Goal: Navigation & Orientation: Find specific page/section

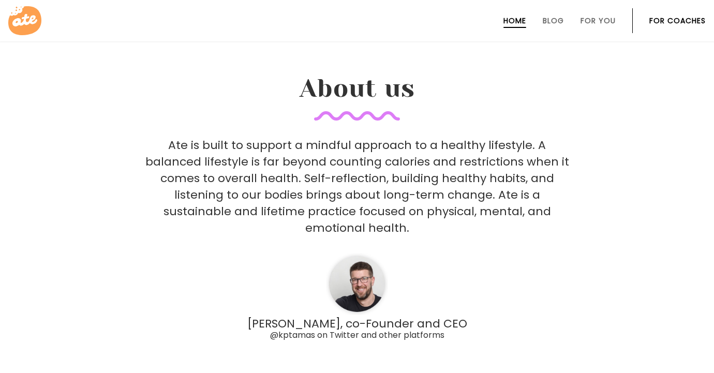
scroll to position [2877, 0]
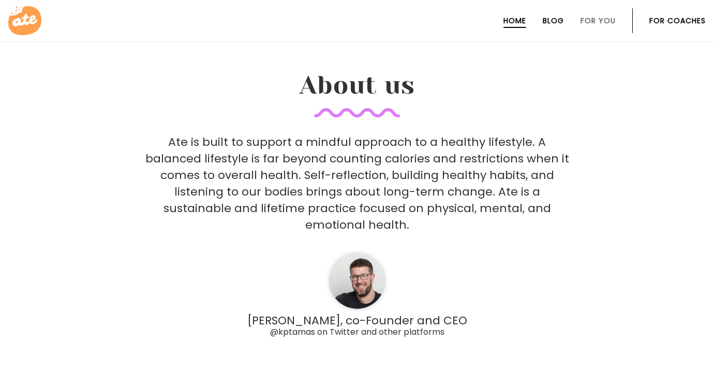
click at [553, 21] on link "Blog" at bounding box center [553, 21] width 21 height 8
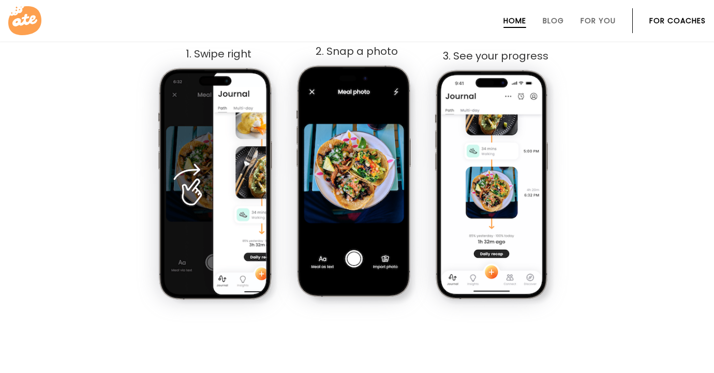
scroll to position [609, 0]
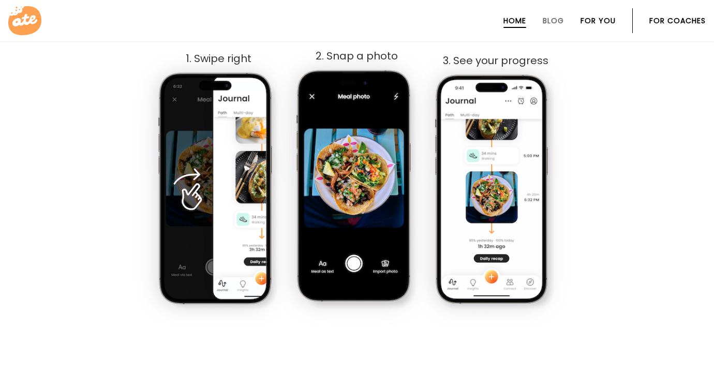
click at [591, 22] on link "For You" at bounding box center [597, 21] width 35 height 8
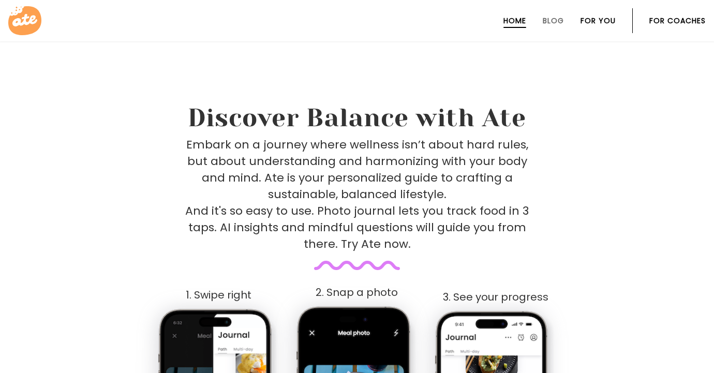
scroll to position [372, 0]
click at [591, 22] on link "For You" at bounding box center [597, 21] width 35 height 8
click at [667, 20] on link "For Coaches" at bounding box center [677, 21] width 56 height 8
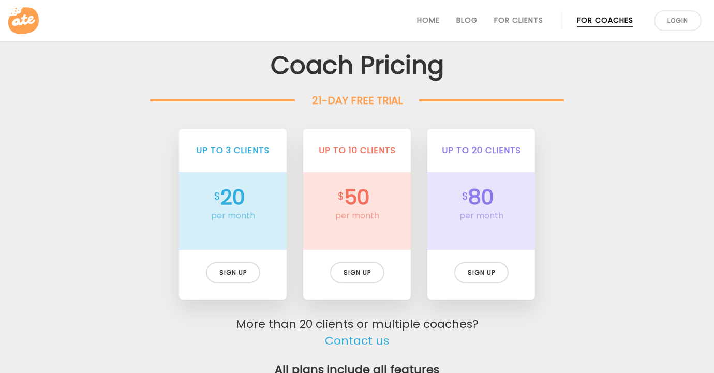
scroll to position [2321, 0]
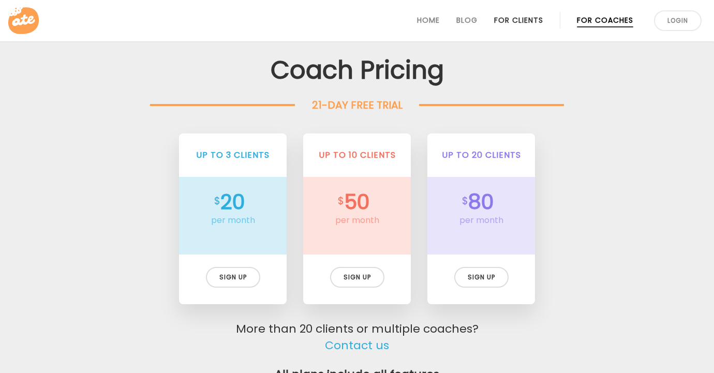
click at [525, 22] on link "For Clients" at bounding box center [518, 20] width 49 height 8
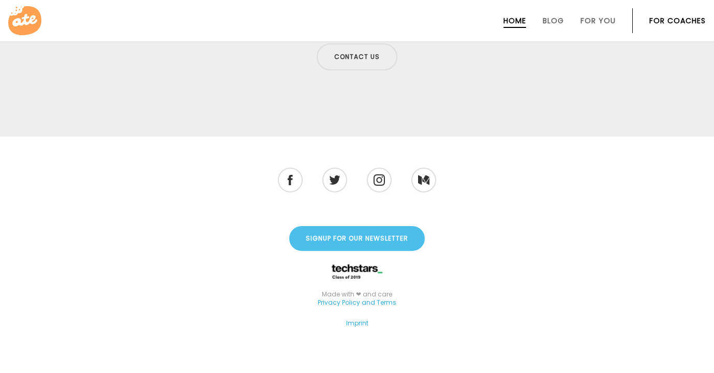
scroll to position [3447, 0]
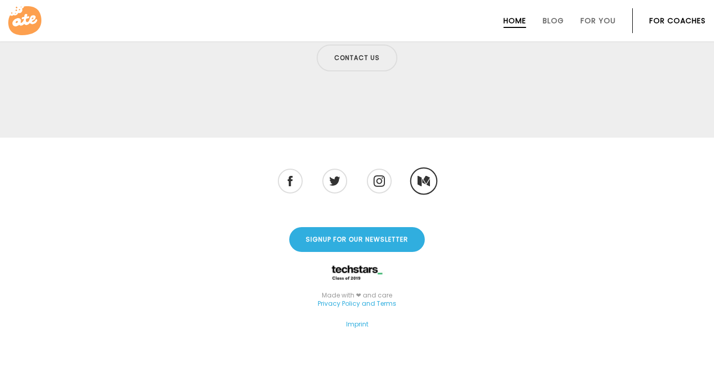
click at [422, 175] on img at bounding box center [423, 180] width 12 height 11
click at [339, 176] on img at bounding box center [334, 181] width 12 height 10
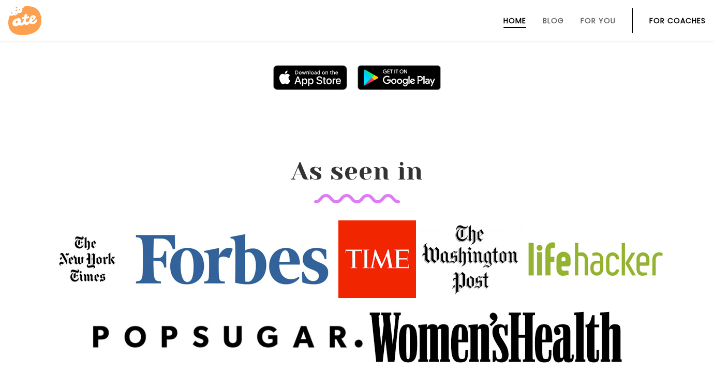
scroll to position [1026, 0]
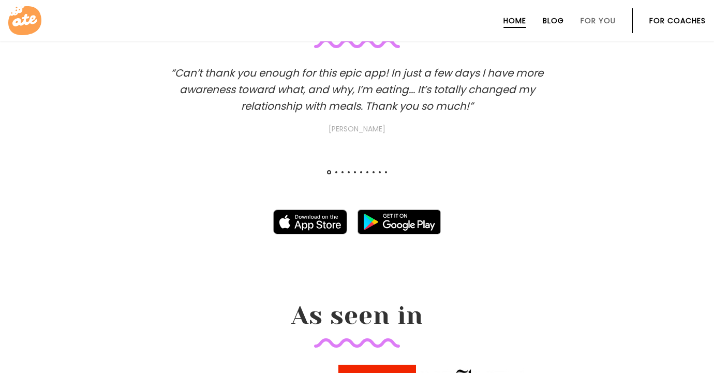
click at [551, 20] on link "Blog" at bounding box center [553, 21] width 21 height 8
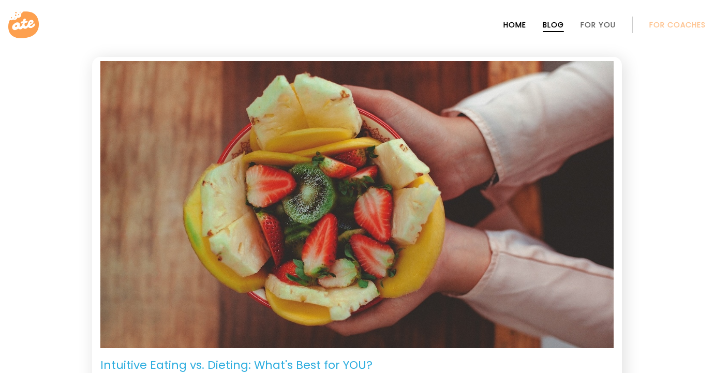
click at [513, 26] on link "Home" at bounding box center [514, 25] width 23 height 8
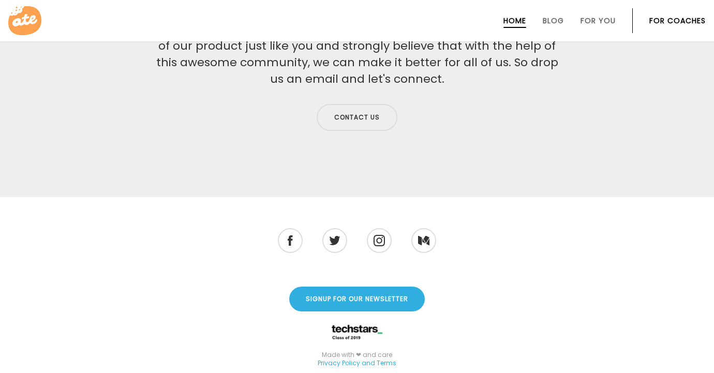
scroll to position [3387, 0]
click at [357, 104] on link "Contact us" at bounding box center [357, 117] width 81 height 27
click at [361, 290] on link "Signup for our Newsletter" at bounding box center [357, 299] width 136 height 25
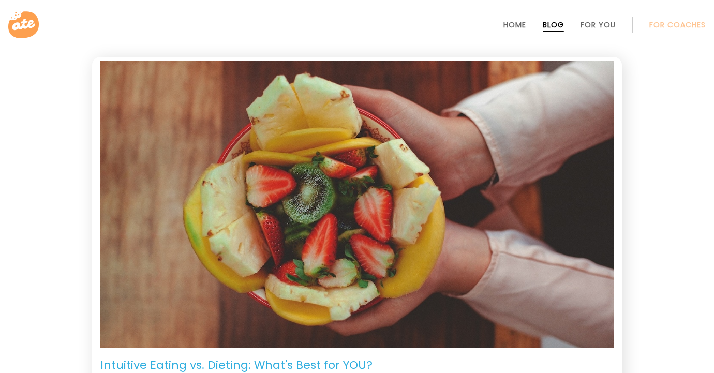
click at [512, 16] on li "Home" at bounding box center [514, 24] width 23 height 25
click at [515, 27] on link "Home" at bounding box center [514, 25] width 23 height 8
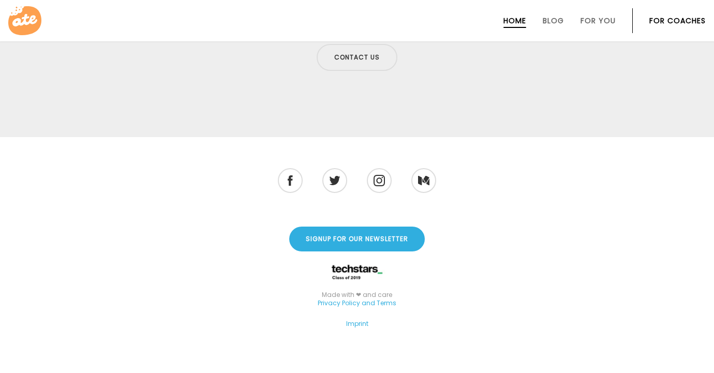
scroll to position [3447, 0]
click at [377, 175] on img at bounding box center [379, 181] width 12 height 12
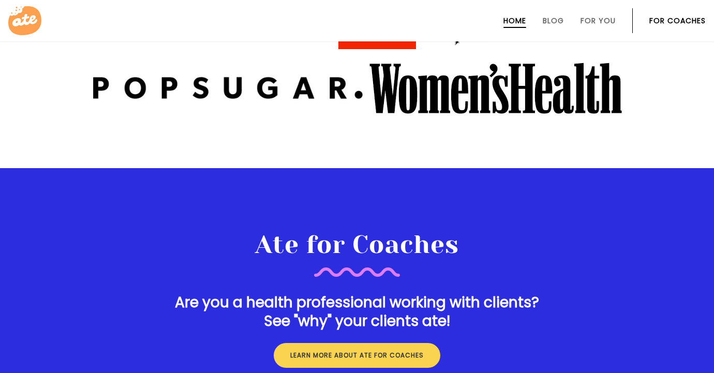
scroll to position [1356, 0]
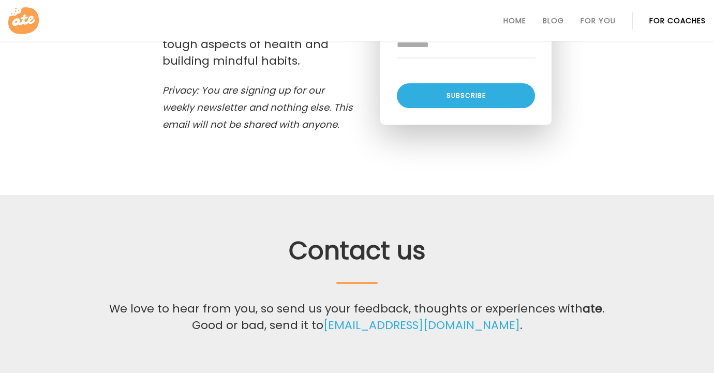
scroll to position [298, 0]
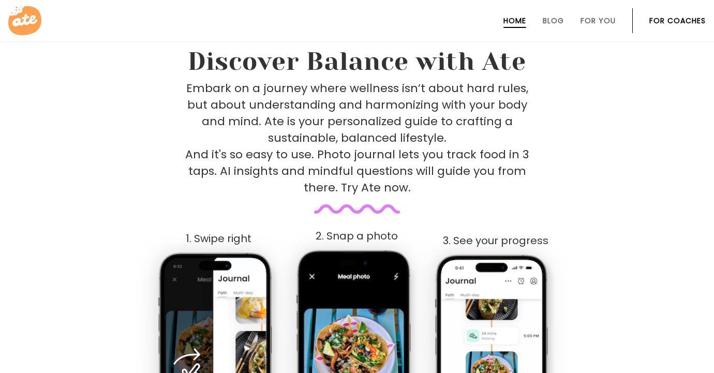
scroll to position [396, 0]
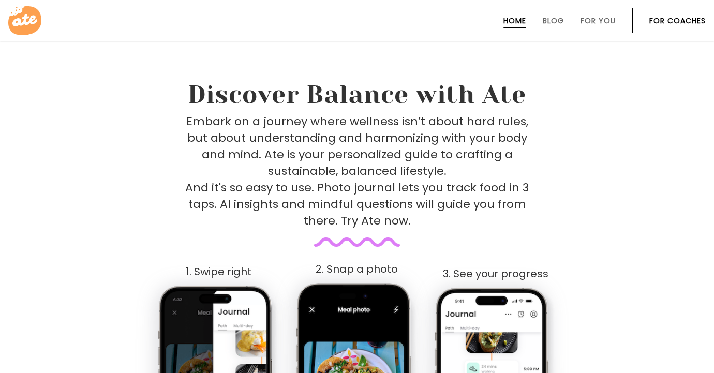
click at [67, 0] on div "Home Blog For You For Coaches" at bounding box center [357, 20] width 714 height 41
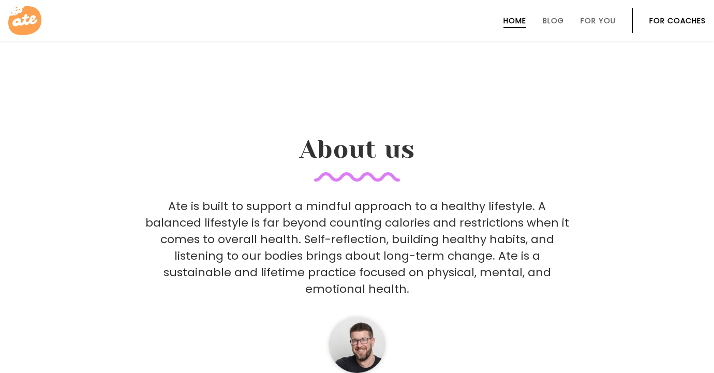
scroll to position [2838, 0]
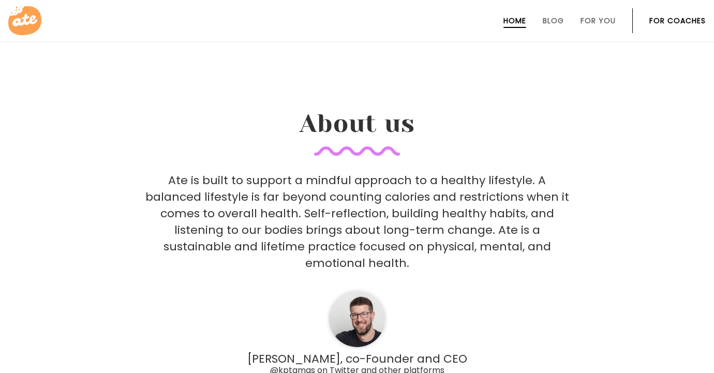
click at [173, 172] on p "Ate is built to support a mindful approach to a healthy lifestyle. A balanced l…" at bounding box center [357, 221] width 424 height 99
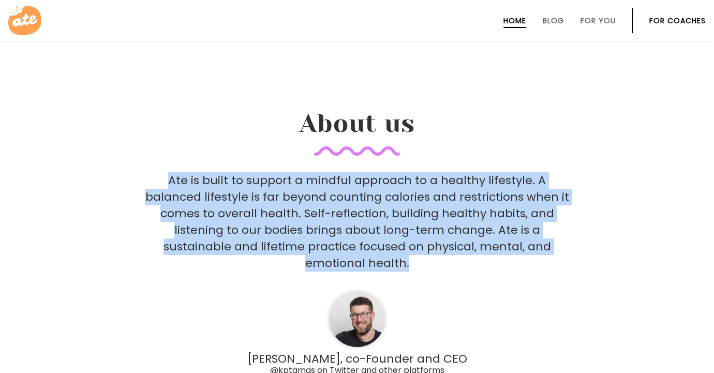
drag, startPoint x: 173, startPoint y: 163, endPoint x: 418, endPoint y: 245, distance: 257.8
click at [418, 245] on p "Ate is built to support a mindful approach to a healthy lifestyle. A balanced l…" at bounding box center [357, 221] width 424 height 99
copy p "Ate is built to support a mindful approach to a healthy lifestyle. A balanced l…"
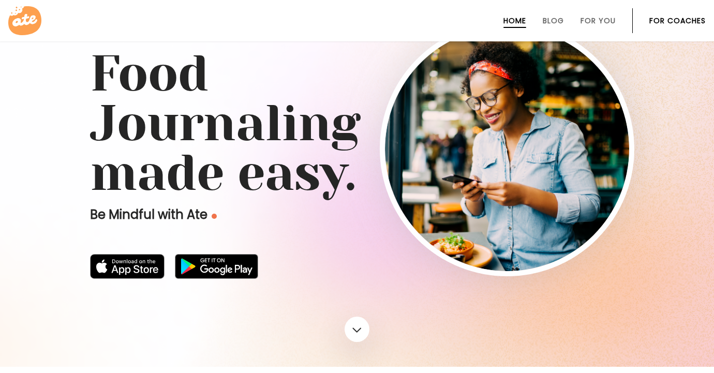
scroll to position [55, 0]
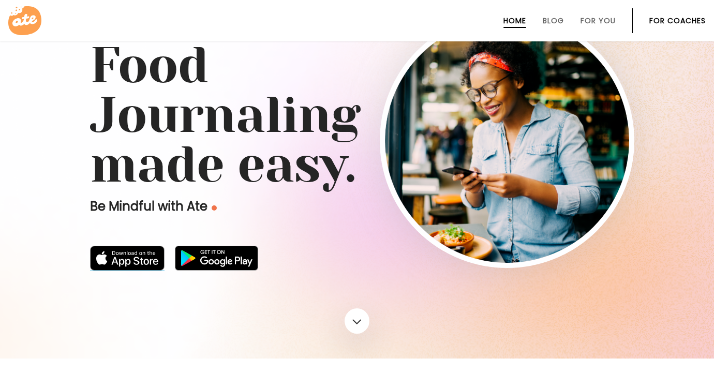
click at [146, 262] on img at bounding box center [127, 258] width 74 height 25
